Goal: Find specific page/section: Find specific page/section

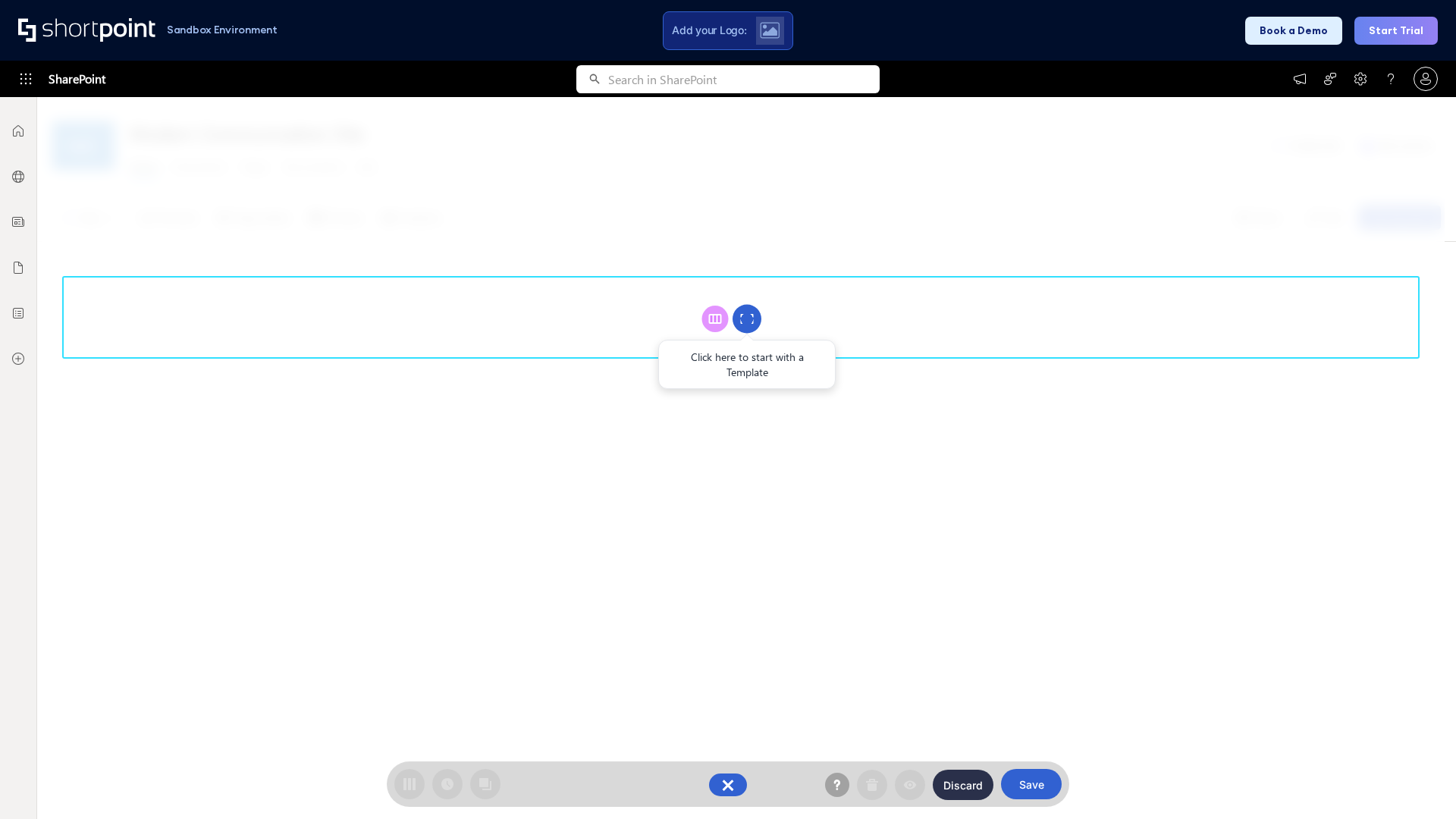
click at [747, 318] on circle at bounding box center [747, 319] width 29 height 29
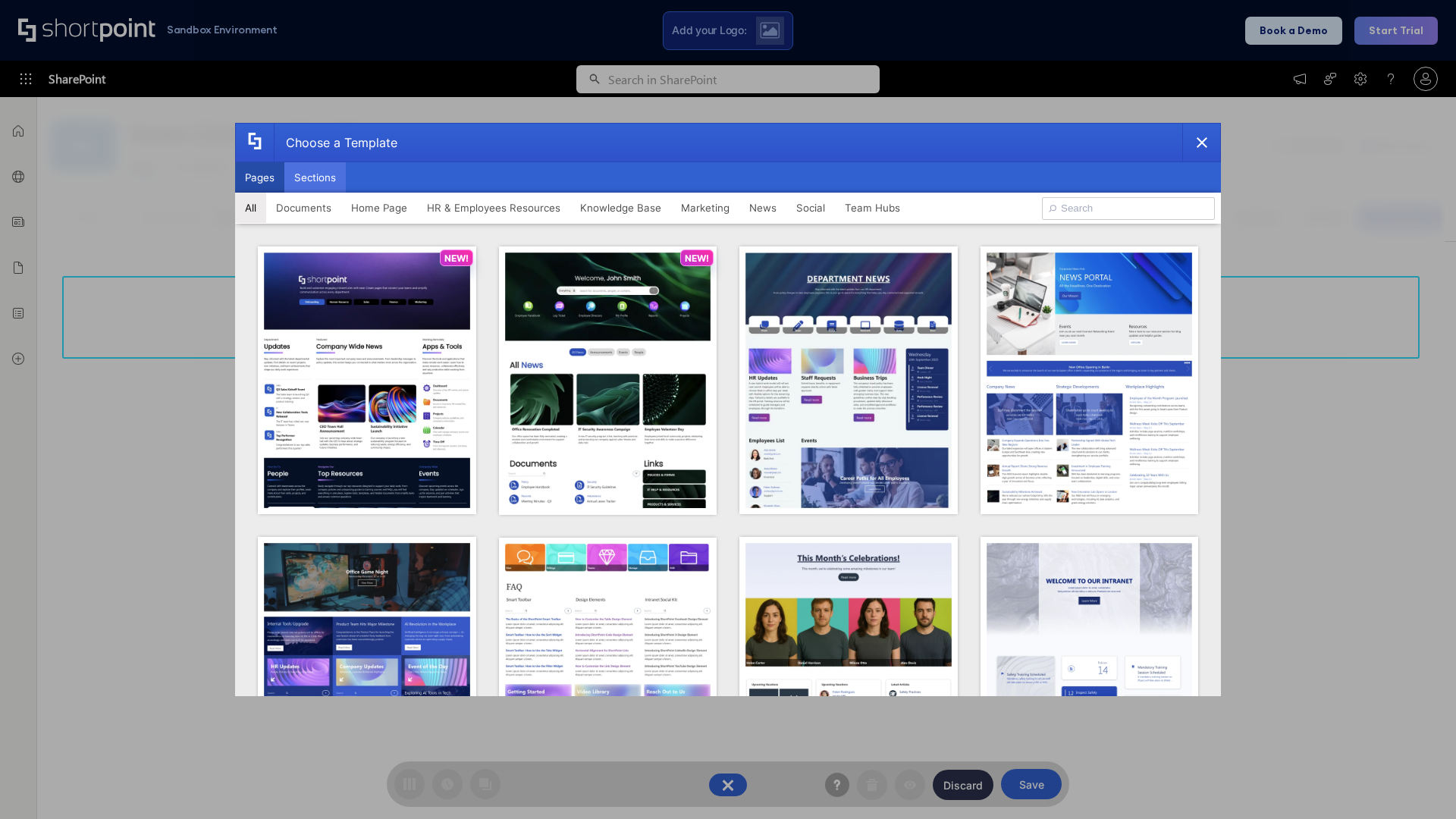
click at [315, 178] on button "Sections" at bounding box center [315, 178] width 61 height 31
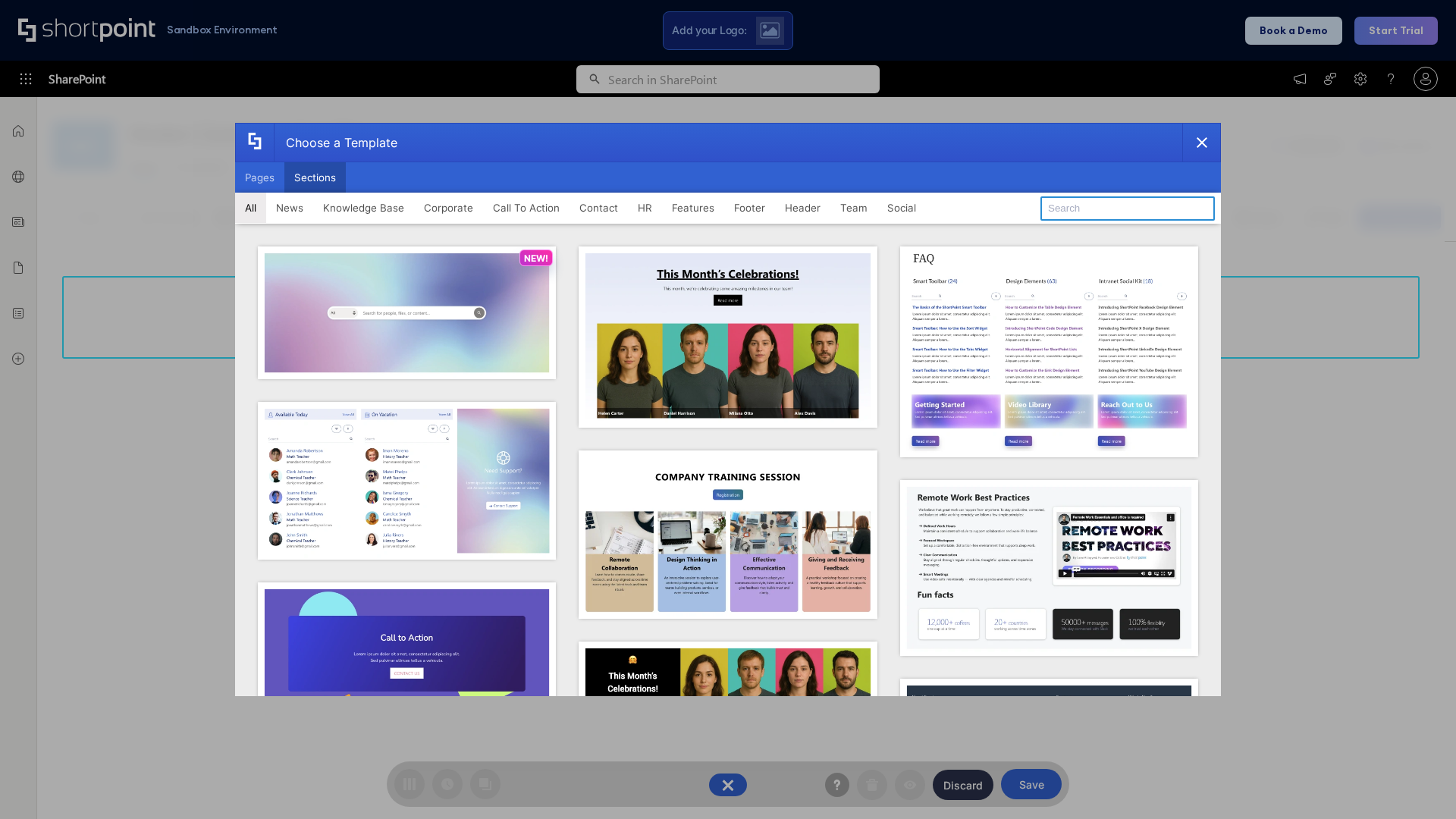
type input "Articles 2"
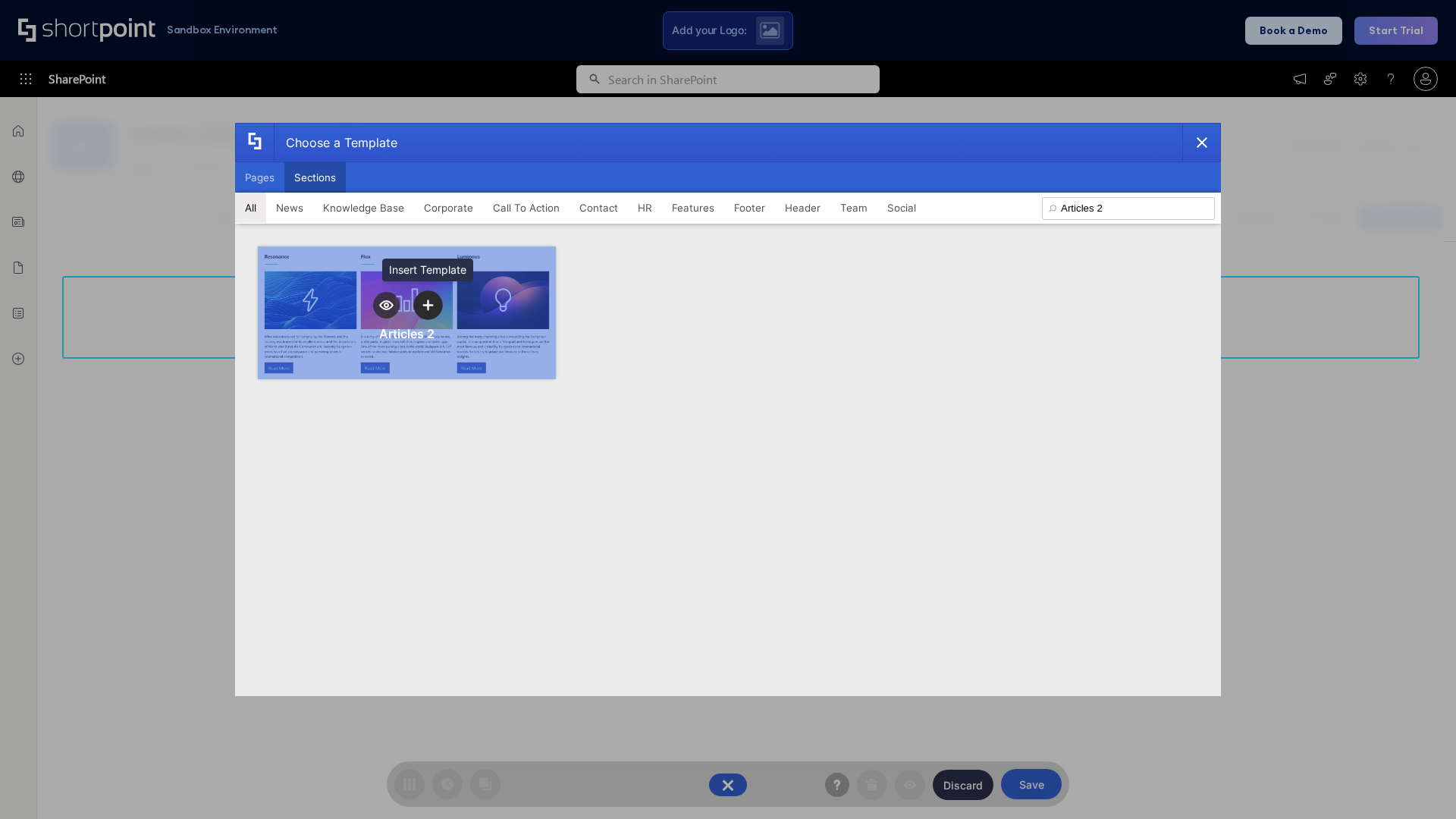
click at [427, 304] on icon "template selector" at bounding box center [427, 304] width 11 height 10
